Goal: Transaction & Acquisition: Purchase product/service

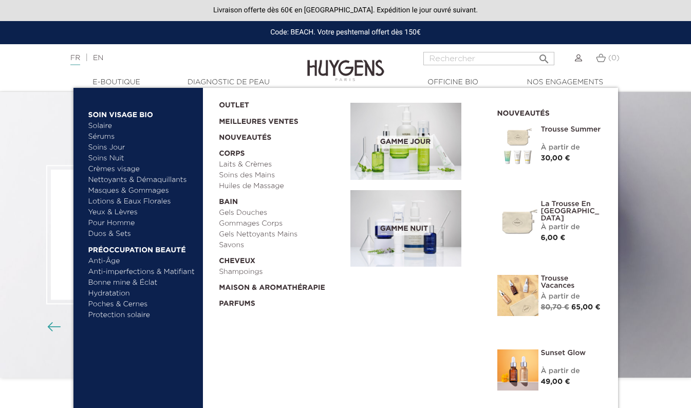
click at [106, 135] on link "Sérums" at bounding box center [141, 136] width 107 height 11
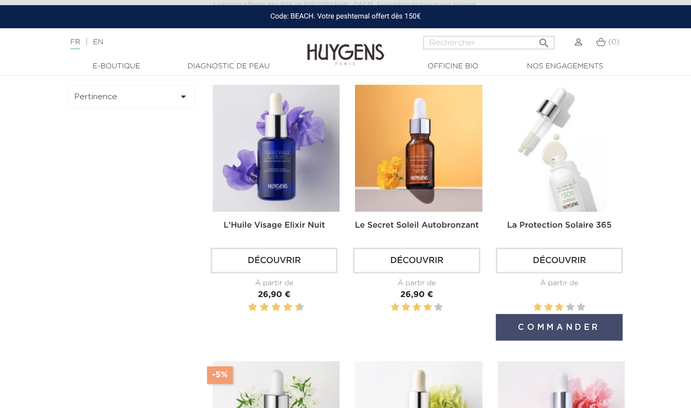
scroll to position [462, 0]
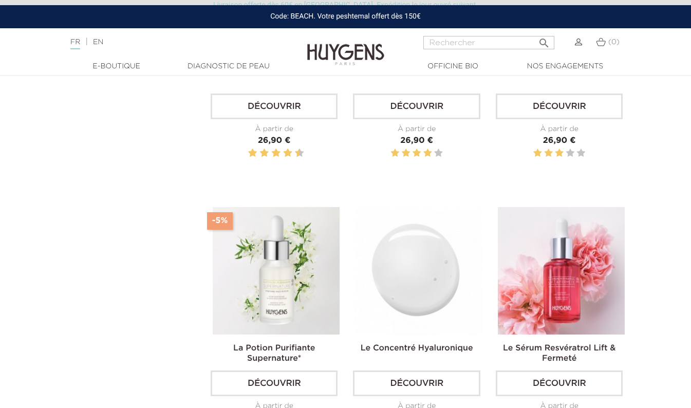
click at [457, 286] on img at bounding box center [418, 270] width 127 height 127
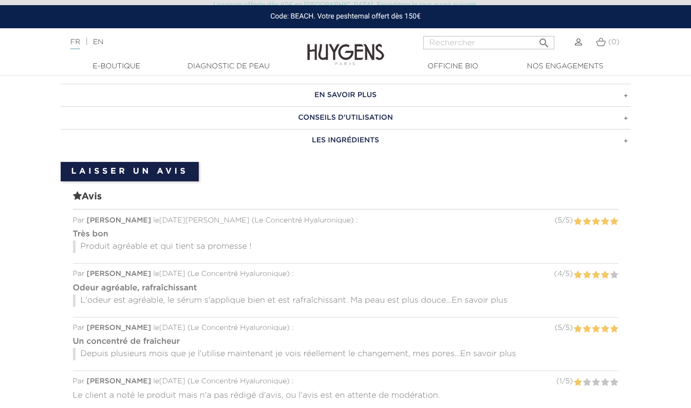
scroll to position [924, 0]
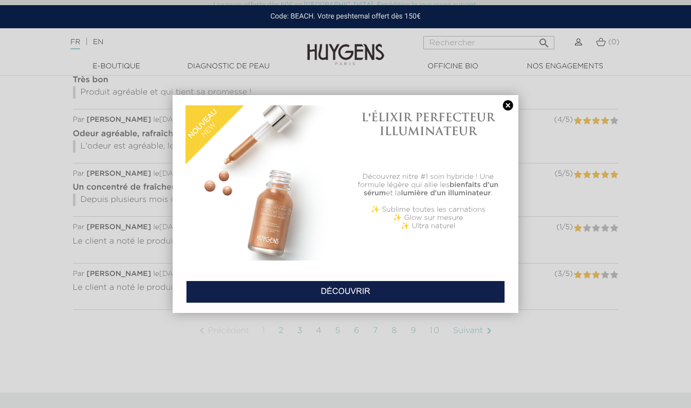
click at [510, 104] on link at bounding box center [508, 105] width 14 height 11
